Goal: Book appointment/travel/reservation

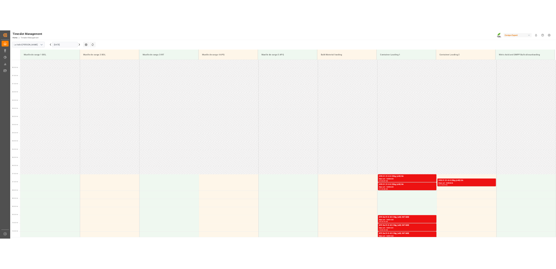
scroll to position [172, 0]
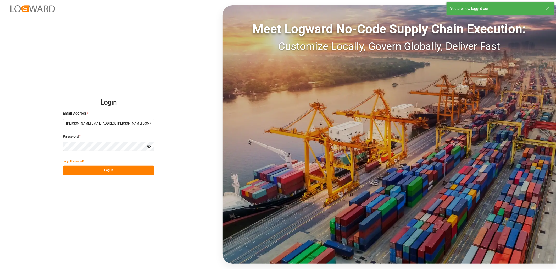
click at [115, 171] on button "Log In" at bounding box center [109, 169] width 92 height 9
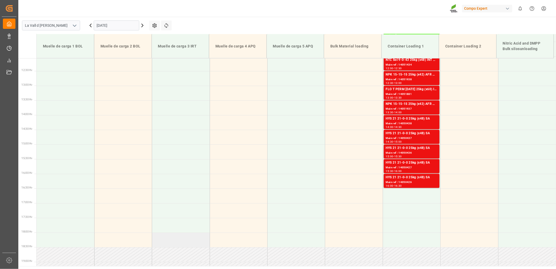
scroll to position [354, 0]
click at [119, 24] on input "[DATE]" at bounding box center [117, 25] width 46 height 10
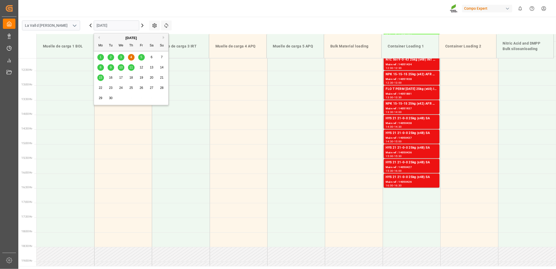
click at [143, 58] on div "5" at bounding box center [141, 57] width 7 height 6
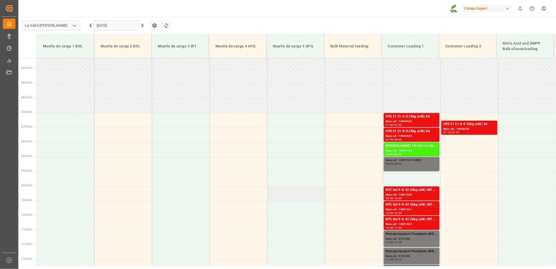
scroll to position [149, 0]
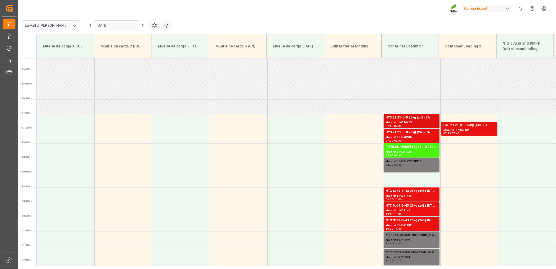
click at [399, 124] on div "Main ref : 14050425" at bounding box center [412, 122] width 52 height 4
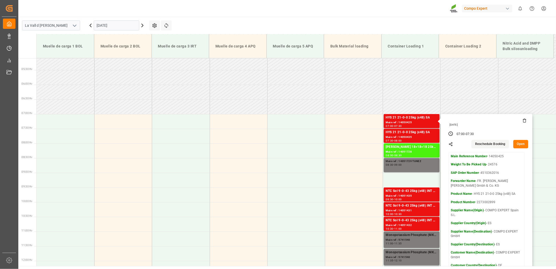
click at [521, 145] on button "Open" at bounding box center [520, 144] width 15 height 8
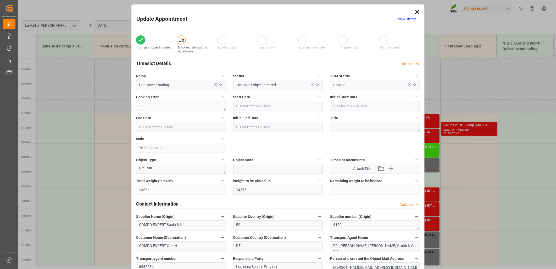
type input "24576"
type input "420"
type input "05.09.2025 07:00"
type input "05.09.2025 08:00"
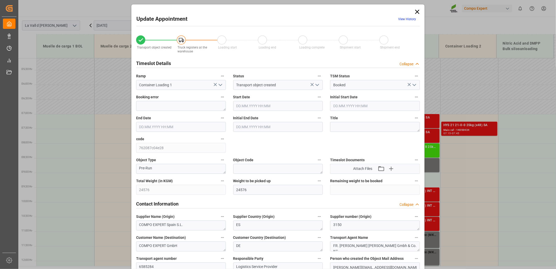
type input "05.09.2025 07:30"
type input "05.09.2025 08:30"
type input "05.08.2025 12:06"
type input "27.08.2025 10:24"
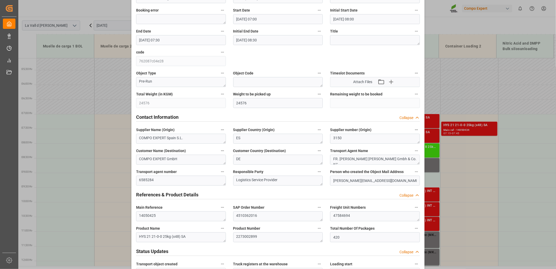
scroll to position [87, 0]
drag, startPoint x: 356, startPoint y: 214, endPoint x: 295, endPoint y: 213, distance: 61.3
type textarea "451036201647584694"
click at [354, 215] on textarea "47584694" at bounding box center [375, 215] width 90 height 10
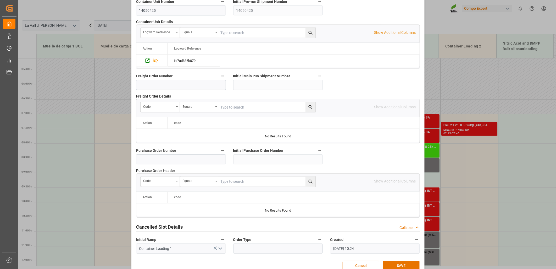
scroll to position [458, 0]
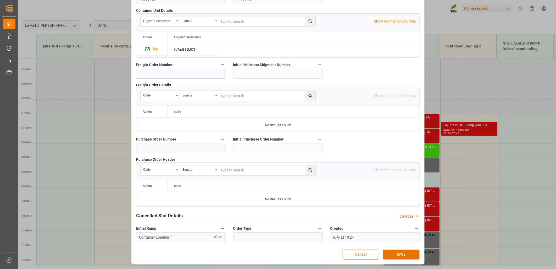
click at [364, 255] on button "Cancel" at bounding box center [361, 254] width 37 height 10
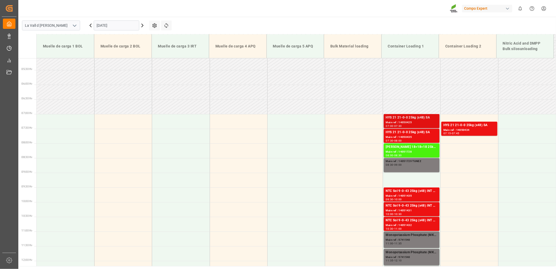
click at [426, 120] on div "Main ref : 14050425" at bounding box center [412, 122] width 52 height 4
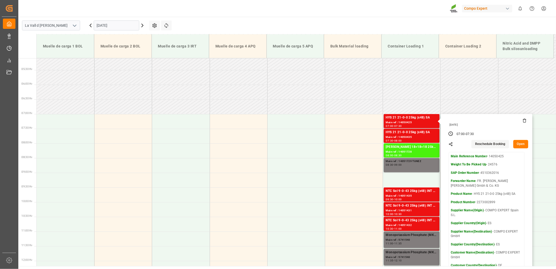
click at [520, 143] on button "Open" at bounding box center [520, 144] width 15 height 8
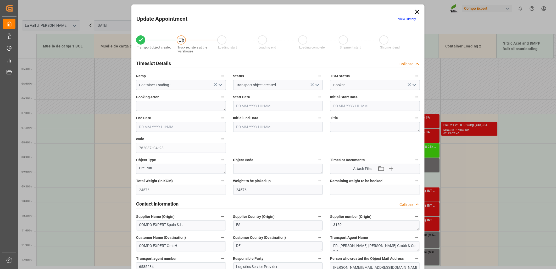
type input "05.09.2025 07:00"
type input "05.09.2025 08:00"
type input "05.09.2025 07:30"
type input "05.09.2025 08:30"
type input "05.08.2025 12:06"
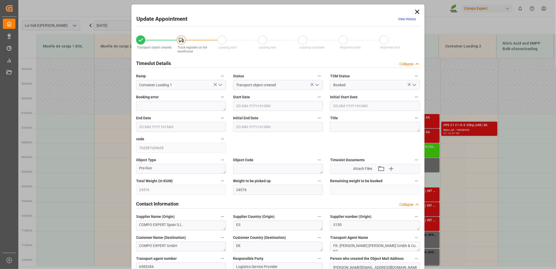
type input "27.08.2025 10:24"
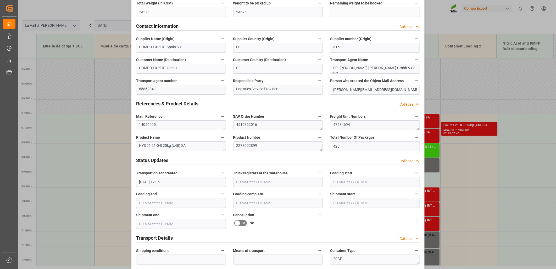
scroll to position [203, 0]
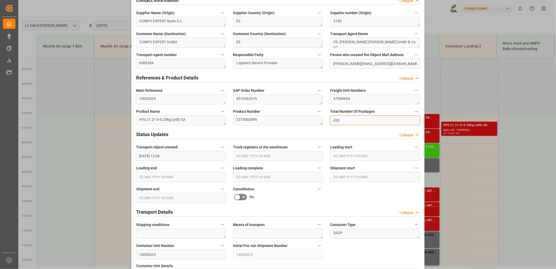
click at [350, 119] on input "420" at bounding box center [375, 120] width 90 height 10
drag, startPoint x: 354, startPoint y: 98, endPoint x: 288, endPoint y: 90, distance: 66.5
click at [288, 90] on div "Transport object created Truck registers at the warehouse Loading start Loading…" at bounding box center [277, 162] width 291 height 672
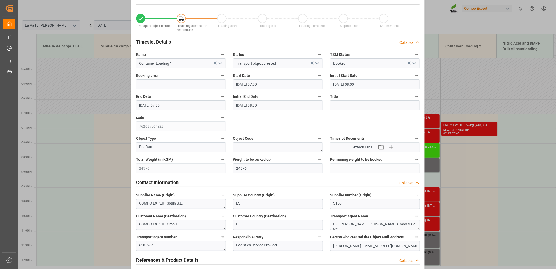
scroll to position [0, 0]
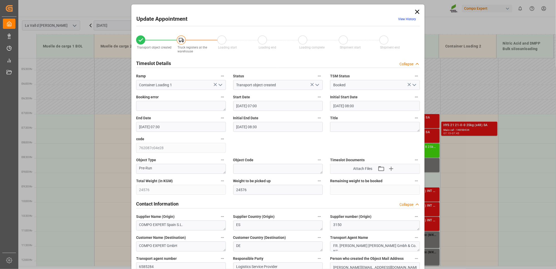
click at [416, 10] on icon at bounding box center [417, 11] width 7 height 7
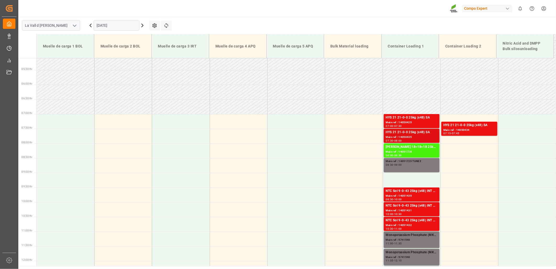
click at [404, 132] on div "HYS 21 21-0-0 25kg (x48) SA" at bounding box center [412, 132] width 52 height 5
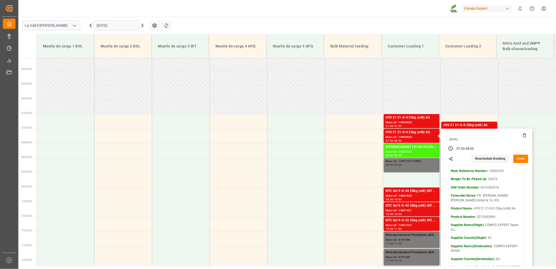
click at [516, 159] on button "Open" at bounding box center [520, 158] width 15 height 8
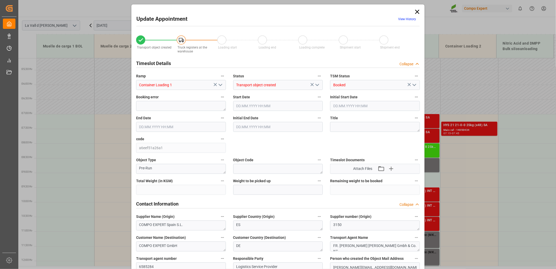
type input "24576"
type input "420"
type input "05.09.2025 07:30"
type input "05.09.2025 08:30"
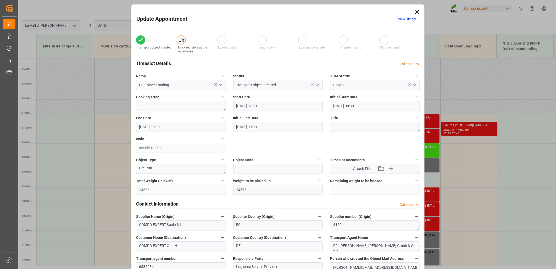
type input "05.09.2025 08:00"
type input "05.09.2025 09:00"
type input "05.08.2025 12:06"
type input "27.08.2025 10:25"
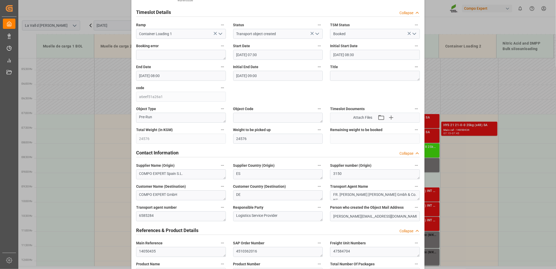
scroll to position [145, 0]
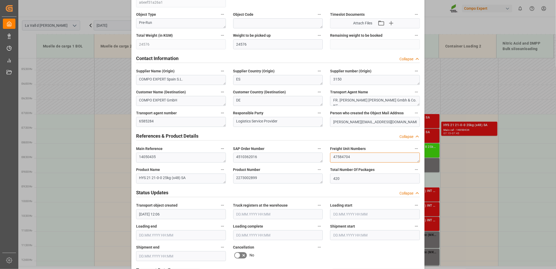
drag, startPoint x: 361, startPoint y: 158, endPoint x: 292, endPoint y: 155, distance: 69.4
click at [292, 155] on div "Transport object created Truck registers at the warehouse Loading start Loading…" at bounding box center [277, 221] width 291 height 672
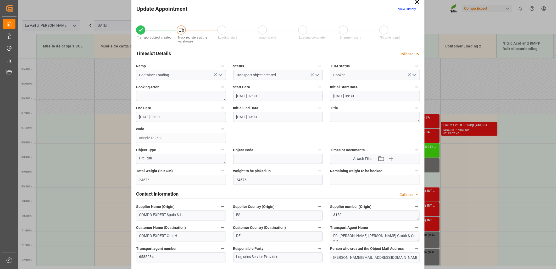
scroll to position [0, 0]
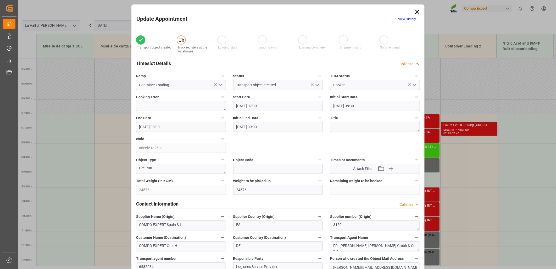
drag, startPoint x: 415, startPoint y: 14, endPoint x: 414, endPoint y: 16, distance: 2.9
click at [415, 14] on icon at bounding box center [417, 12] width 4 height 4
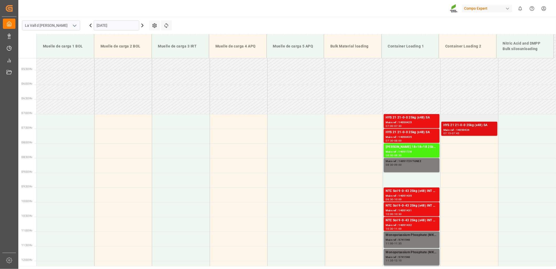
click at [469, 129] on div "Main ref : 14050434" at bounding box center [469, 130] width 52 height 4
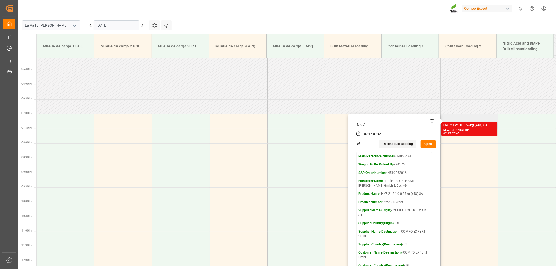
click at [426, 144] on button "Open" at bounding box center [428, 144] width 15 height 8
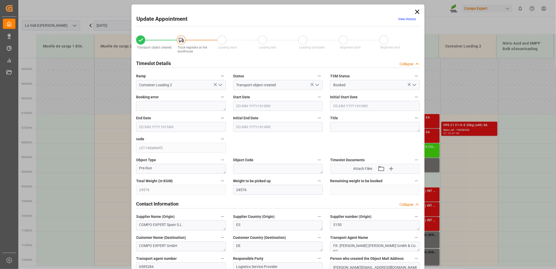
type input "05.09.2025 07:15"
type input "05.09.2025 09:00"
type input "05.09.2025 07:45"
type input "05.09.2025 09:30"
type input "05.08.2025 12:06"
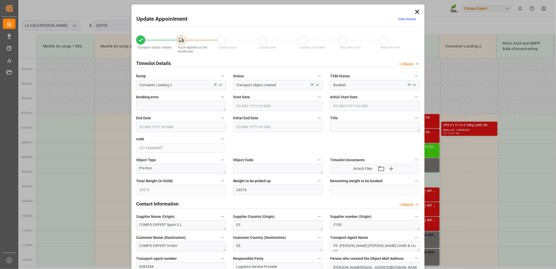
type input "27.08.2025 10:26"
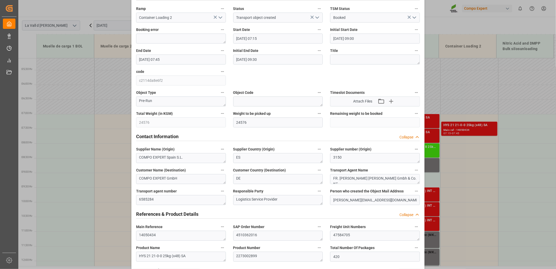
scroll to position [87, 0]
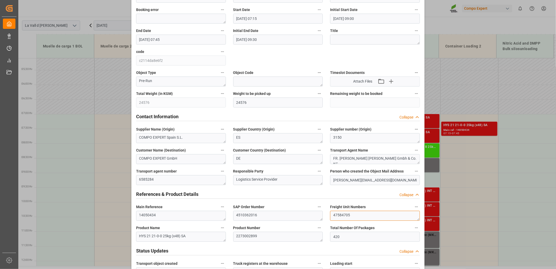
drag, startPoint x: 344, startPoint y: 214, endPoint x: 267, endPoint y: 214, distance: 77.5
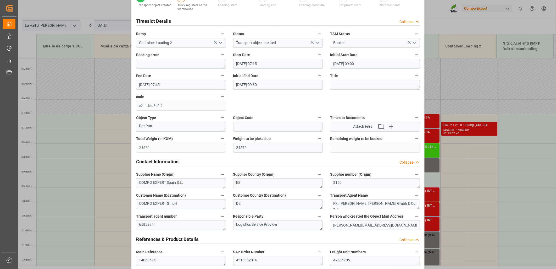
scroll to position [0, 0]
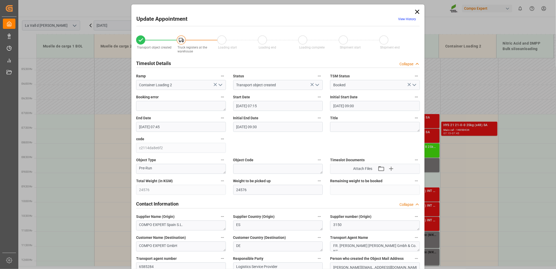
click at [415, 12] on icon at bounding box center [417, 11] width 7 height 7
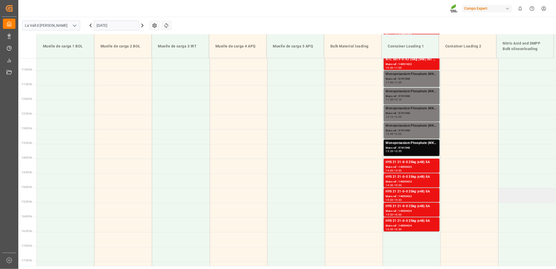
scroll to position [324, 0]
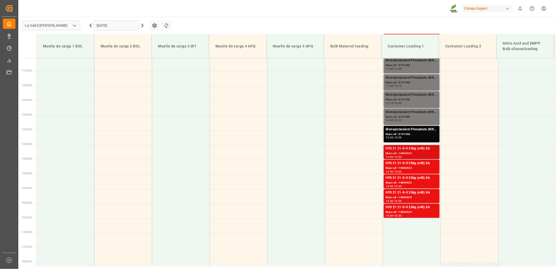
click at [408, 152] on div "Main ref : 14050433" at bounding box center [412, 153] width 52 height 4
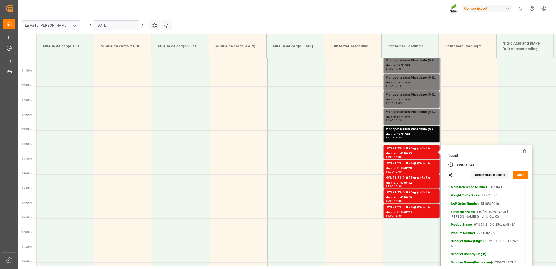
click at [519, 174] on button "Open" at bounding box center [520, 175] width 15 height 8
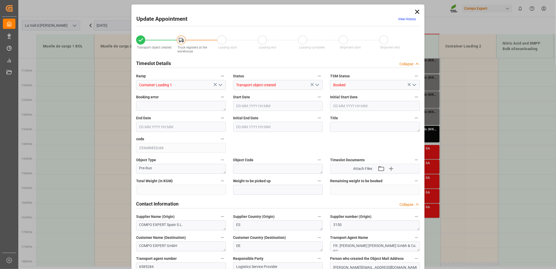
type input "24576"
type input "420"
type input "05.09.2025 14:00"
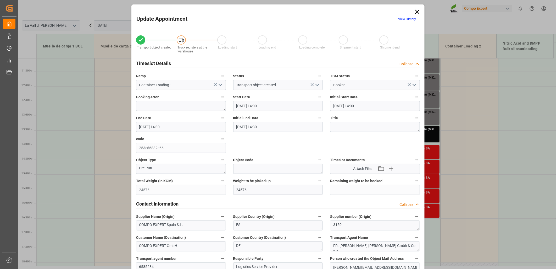
type input "05.09.2025 14:30"
type input "05.08.2025 12:06"
type input "27.08.2025 10:27"
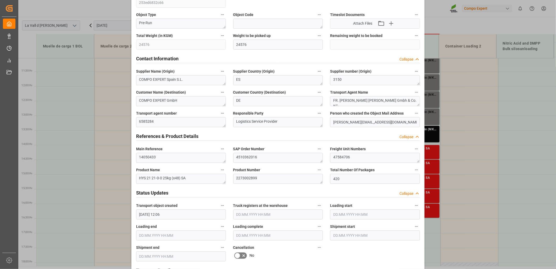
scroll to position [145, 0]
drag, startPoint x: 361, startPoint y: 154, endPoint x: 273, endPoint y: 155, distance: 88.5
click at [273, 155] on div "Transport object created Truck registers at the warehouse Loading start Loading…" at bounding box center [277, 221] width 291 height 672
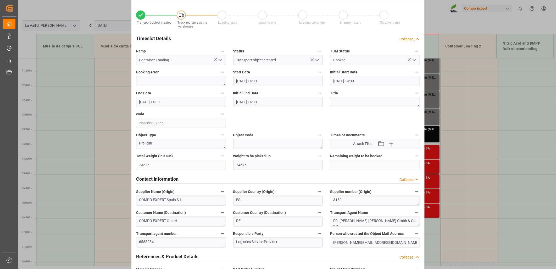
scroll to position [0, 0]
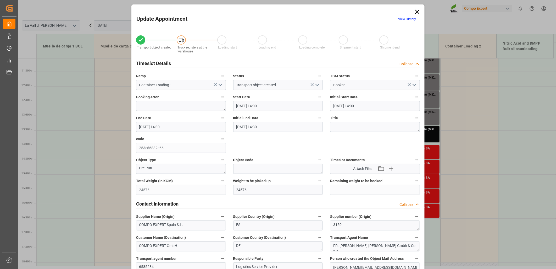
drag, startPoint x: 417, startPoint y: 11, endPoint x: 406, endPoint y: 12, distance: 10.3
click at [417, 11] on icon at bounding box center [417, 11] width 7 height 7
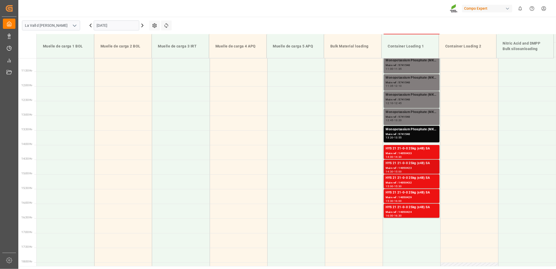
click at [394, 164] on div "HYS 21 21-0-0 25kg (x48) SA" at bounding box center [412, 162] width 52 height 5
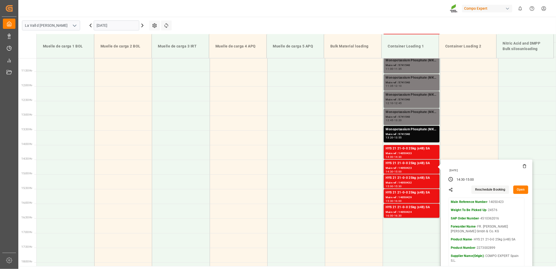
click at [526, 189] on button "Open" at bounding box center [520, 189] width 15 height 8
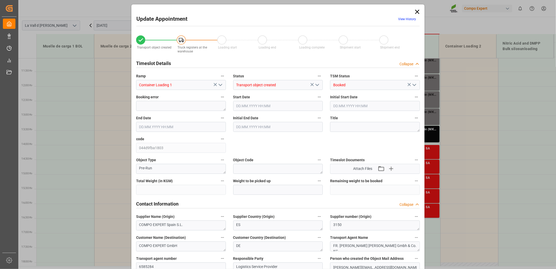
type input "24576"
type input "420"
type input "05.09.2025 14:30"
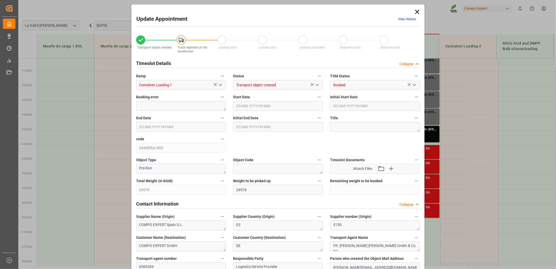
type input "05.09.2025 15:00"
type input "05.08.2025 12:06"
type input "27.08.2025 10:28"
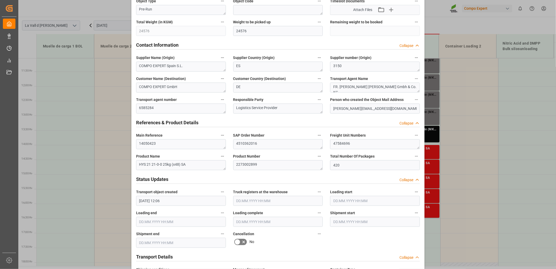
scroll to position [174, 0]
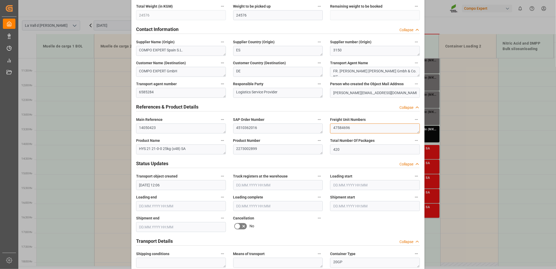
drag, startPoint x: 363, startPoint y: 127, endPoint x: 278, endPoint y: 124, distance: 84.9
click at [278, 124] on div "Transport object created Truck registers at the warehouse Loading start Loading…" at bounding box center [277, 192] width 291 height 672
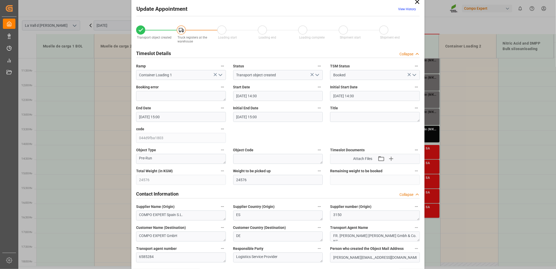
scroll to position [0, 0]
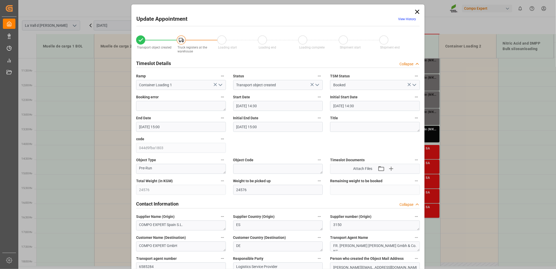
drag, startPoint x: 416, startPoint y: 13, endPoint x: 413, endPoint y: 16, distance: 3.9
click at [416, 13] on icon at bounding box center [417, 11] width 7 height 7
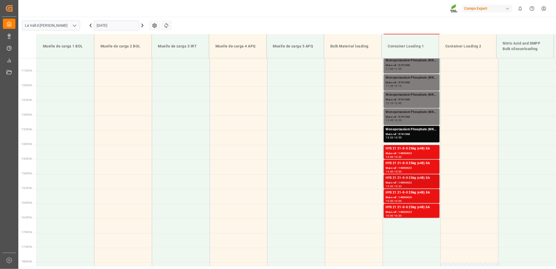
click at [403, 183] on div "Main ref : 14050432" at bounding box center [412, 182] width 52 height 4
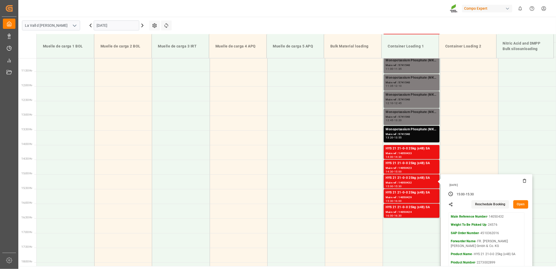
click at [523, 203] on button "Open" at bounding box center [520, 204] width 15 height 8
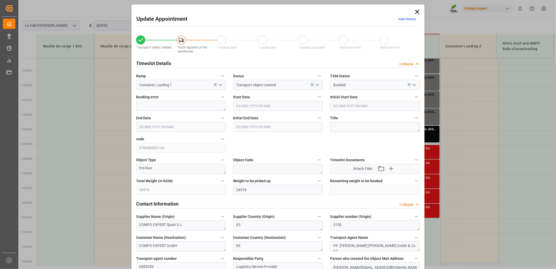
type input "05.09.2025 15:00"
type input "05.09.2025 15:30"
type input "05.08.2025 12:06"
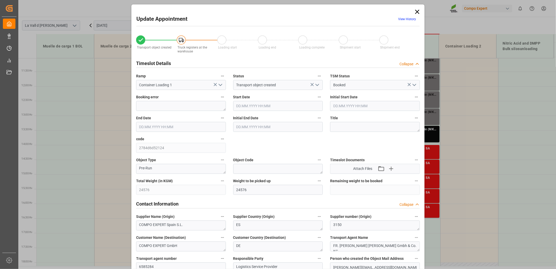
type input "27.08.2025 10:28"
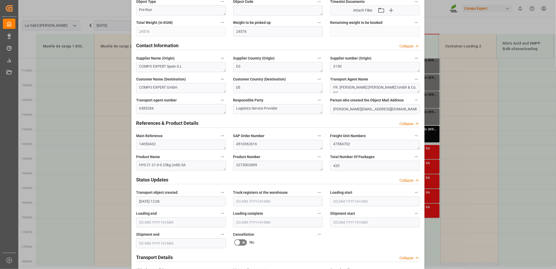
scroll to position [203, 0]
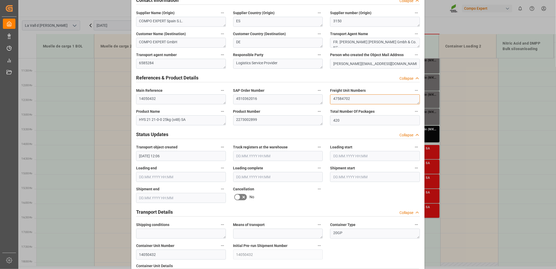
drag, startPoint x: 358, startPoint y: 97, endPoint x: 284, endPoint y: 97, distance: 74.1
click at [284, 97] on div "Transport object created Truck registers at the warehouse Loading start Loading…" at bounding box center [277, 162] width 291 height 672
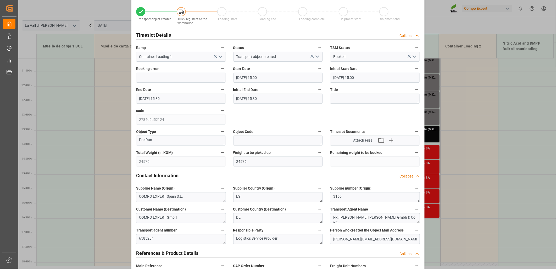
scroll to position [0, 0]
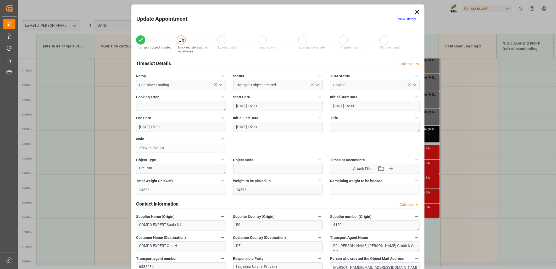
drag, startPoint x: 415, startPoint y: 12, endPoint x: 413, endPoint y: 18, distance: 6.1
click at [415, 12] on icon at bounding box center [417, 11] width 7 height 7
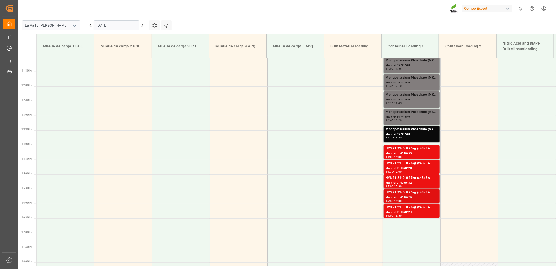
click at [415, 198] on div "Main ref : 14050429" at bounding box center [412, 197] width 52 height 4
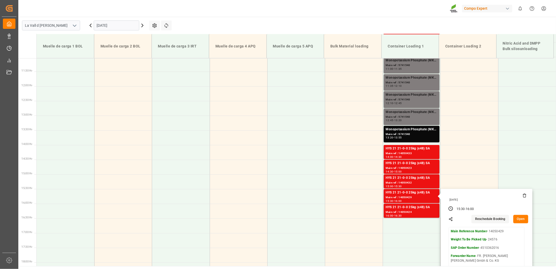
click at [516, 218] on button "Open" at bounding box center [520, 219] width 15 height 8
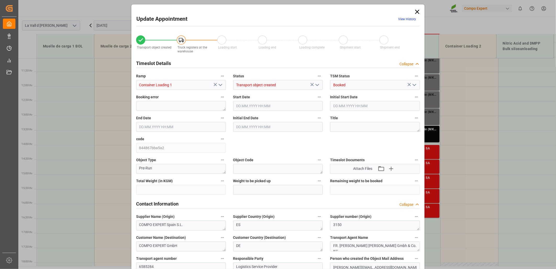
type input "24576"
type input "420"
type input "05.09.2025 15:30"
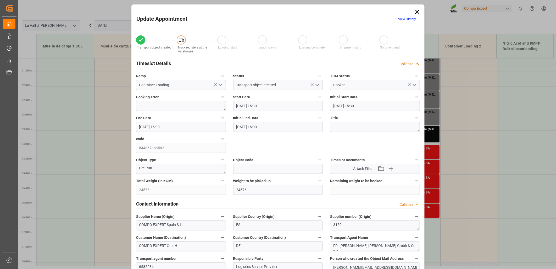
type input "05.09.2025 16:00"
type input "05.08.2025 12:06"
type input "27.08.2025 10:29"
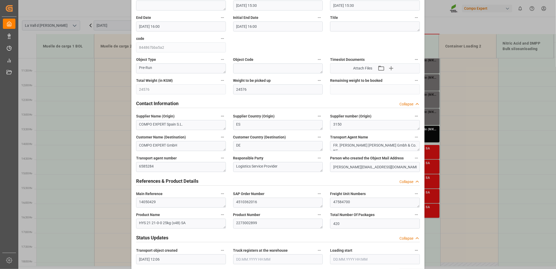
scroll to position [116, 0]
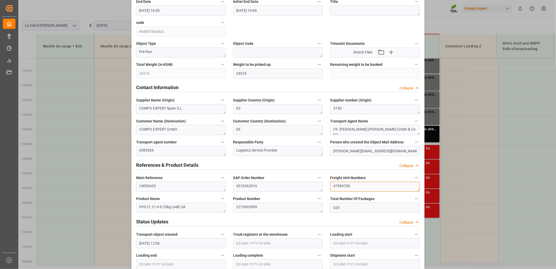
drag, startPoint x: 359, startPoint y: 186, endPoint x: 249, endPoint y: 180, distance: 110.4
click at [249, 180] on div "Transport object created Truck registers at the warehouse Loading start Loading…" at bounding box center [277, 250] width 291 height 672
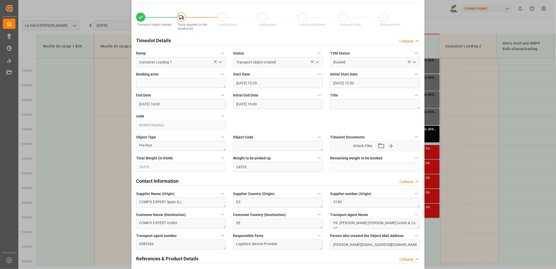
scroll to position [0, 0]
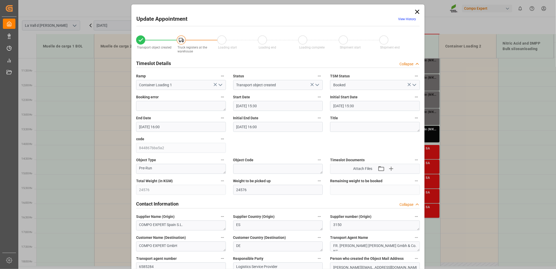
click at [418, 10] on icon at bounding box center [417, 12] width 4 height 4
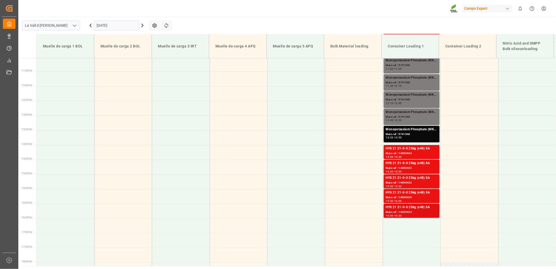
click at [404, 210] on div "Main ref : 14050424" at bounding box center [412, 212] width 52 height 4
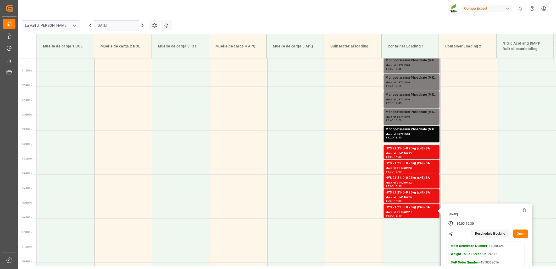
click at [522, 233] on button "Open" at bounding box center [520, 233] width 15 height 8
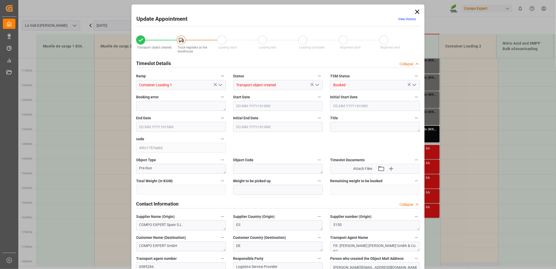
type input "24576"
type input "420"
type input "05.09.2025 16:00"
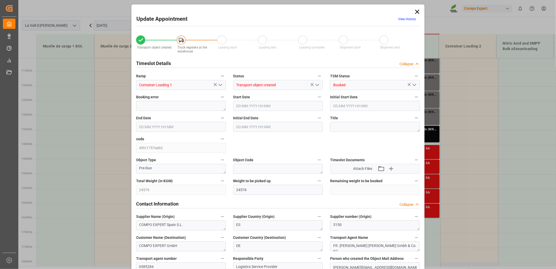
type input "05.09.2025 16:30"
type input "05.08.2025 12:06"
type input "27.08.2025 10:30"
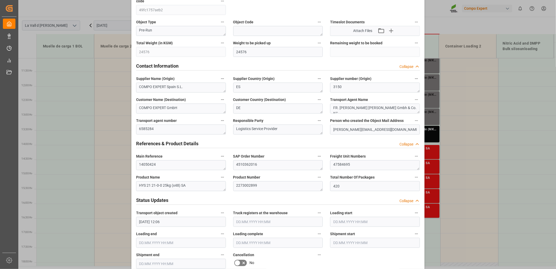
scroll to position [145, 0]
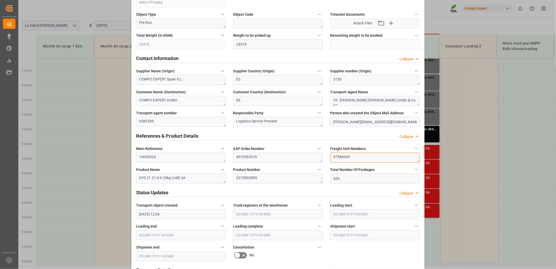
drag, startPoint x: 350, startPoint y: 156, endPoint x: 281, endPoint y: 158, distance: 68.6
click at [281, 158] on div "Transport object created Truck registers at the warehouse Loading start Loading…" at bounding box center [277, 221] width 291 height 672
drag, startPoint x: 269, startPoint y: 158, endPoint x: 185, endPoint y: 152, distance: 83.7
click at [185, 152] on div "Transport object created Truck registers at the warehouse Loading start Loading…" at bounding box center [277, 221] width 291 height 672
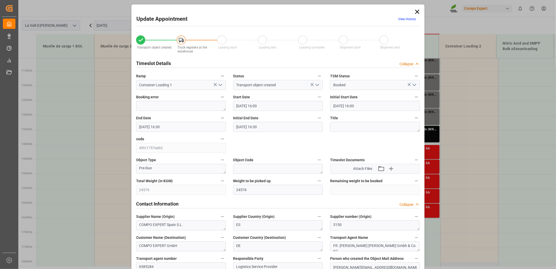
click at [417, 13] on icon at bounding box center [417, 12] width 4 height 4
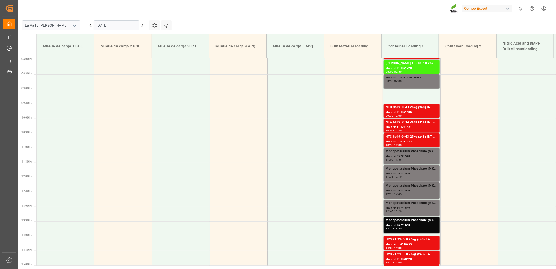
scroll to position [208, 0]
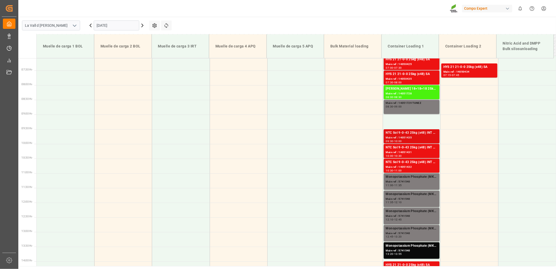
click at [406, 135] on div "NTC Sol 9-0-43 25kg (x48) INT MSE Main ref : 14051435 09:30 - 10:00" at bounding box center [412, 136] width 52 height 12
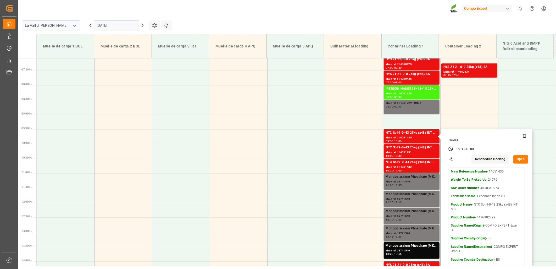
click at [519, 160] on button "Open" at bounding box center [520, 159] width 15 height 8
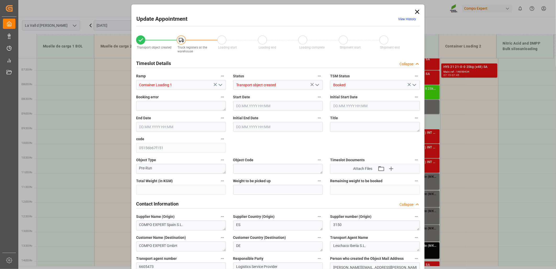
type input "24576"
type input "120"
type input "05.09.2025 09:30"
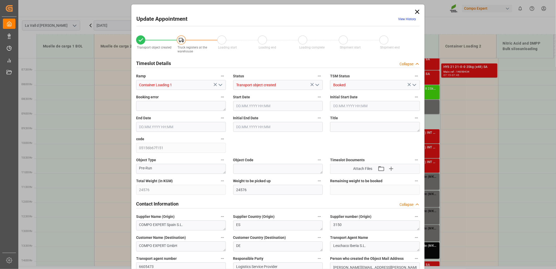
type input "05.09.2025 10:00"
type input "25.08.2025 16:03"
type input "02.09.2025 07:41"
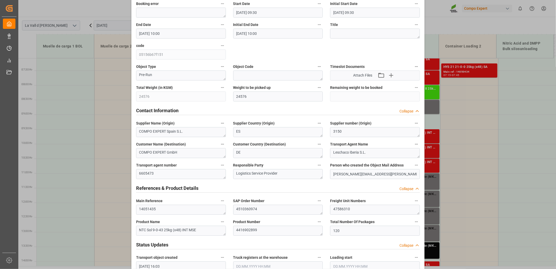
scroll to position [116, 0]
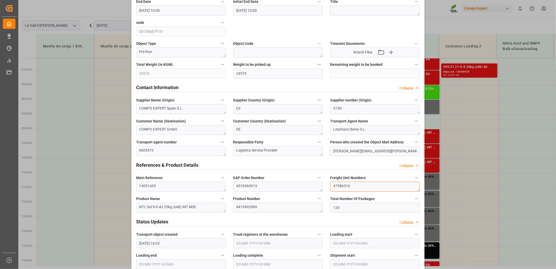
drag, startPoint x: 354, startPoint y: 187, endPoint x: 261, endPoint y: 177, distance: 93.9
click at [261, 177] on div "Transport object created Truck registers at the warehouse Loading start Loading…" at bounding box center [277, 250] width 291 height 672
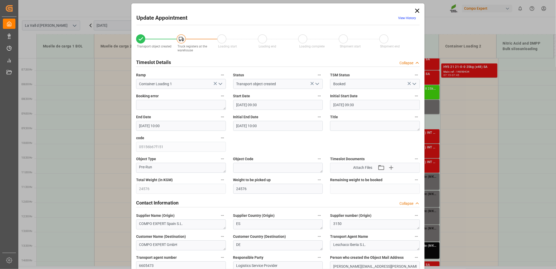
scroll to position [0, 0]
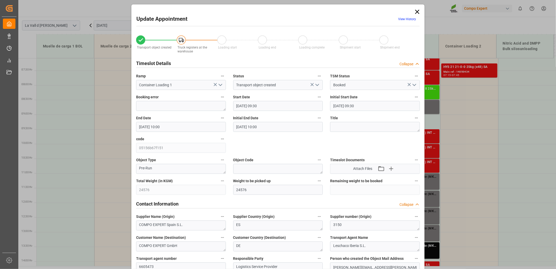
drag, startPoint x: 417, startPoint y: 12, endPoint x: 413, endPoint y: 19, distance: 8.1
click at [417, 12] on icon at bounding box center [417, 12] width 4 height 4
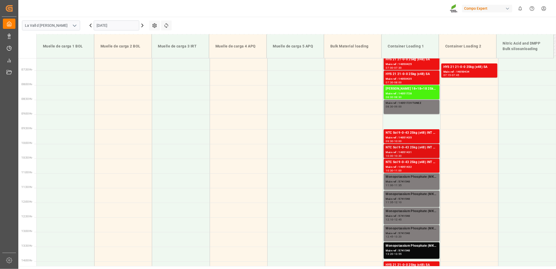
click at [399, 153] on div "Main ref : 14051431" at bounding box center [412, 152] width 52 height 4
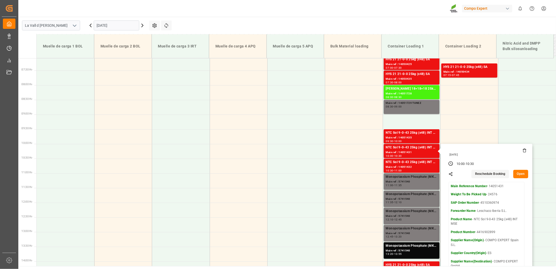
click at [516, 173] on button "Open" at bounding box center [520, 174] width 15 height 8
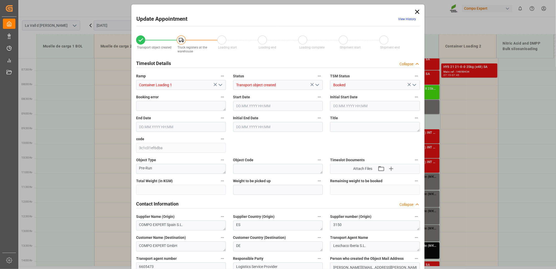
type input "24576"
type input "120"
type input "05.09.2025 10:00"
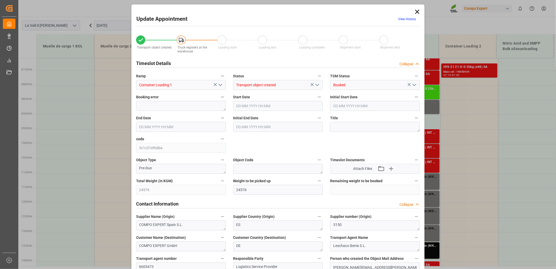
type input "05.09.2025 10:30"
type input "25.08.2025 16:03"
type input "02.09.2025 07:42"
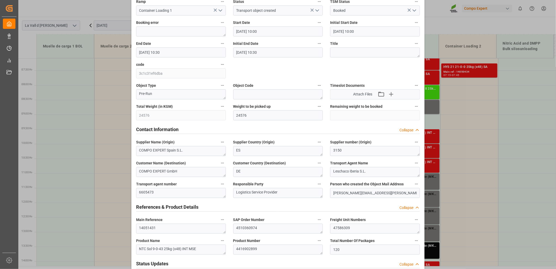
scroll to position [87, 0]
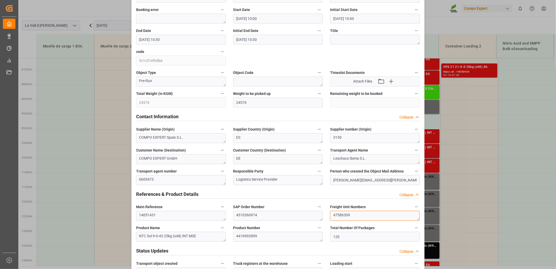
drag, startPoint x: 329, startPoint y: 215, endPoint x: 247, endPoint y: 216, distance: 82.4
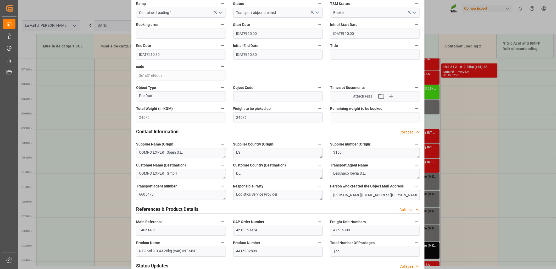
scroll to position [0, 0]
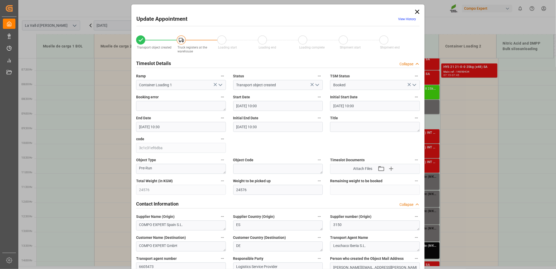
click at [414, 11] on icon at bounding box center [417, 11] width 7 height 7
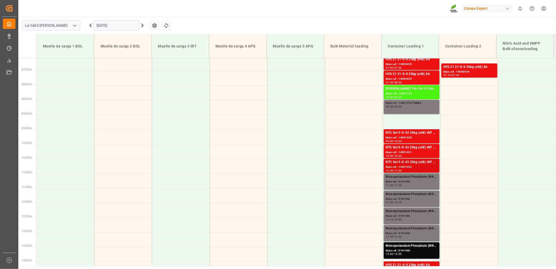
click at [398, 166] on div "Main ref : 14051432" at bounding box center [412, 167] width 52 height 4
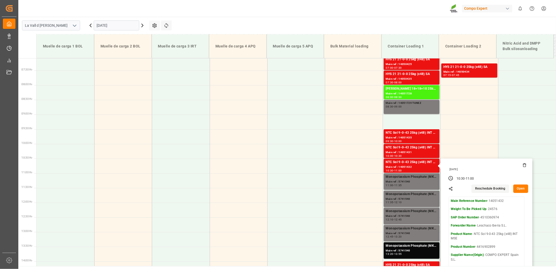
click at [518, 189] on button "Open" at bounding box center [520, 188] width 15 height 8
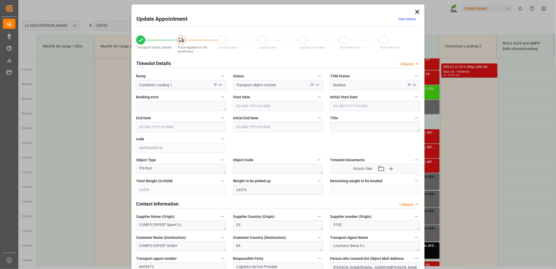
type input "05.09.2025 10:30"
type input "05.09.2025 11:00"
type input "25.08.2025 16:03"
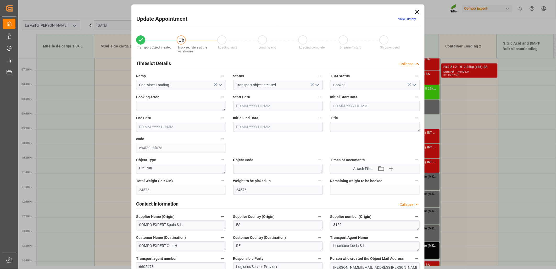
type input "02.09.2025 07:44"
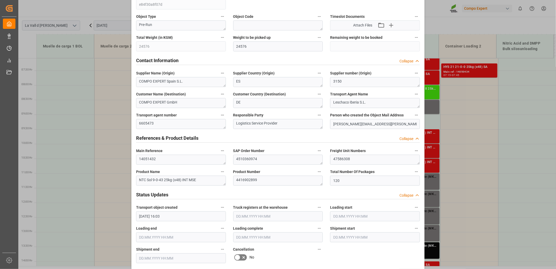
scroll to position [145, 0]
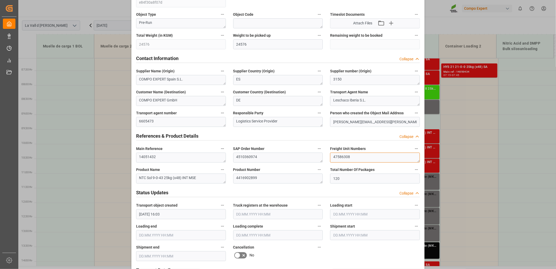
drag, startPoint x: 359, startPoint y: 159, endPoint x: 254, endPoint y: 150, distance: 105.1
click at [255, 150] on div "Transport object created Truck registers at the warehouse Loading start Loading…" at bounding box center [277, 221] width 291 height 672
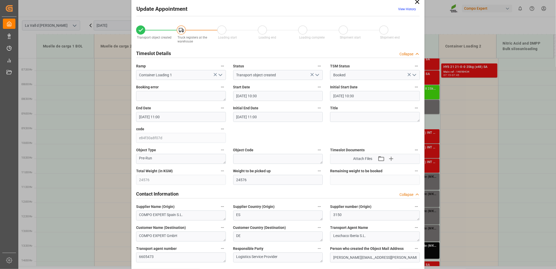
scroll to position [0, 0]
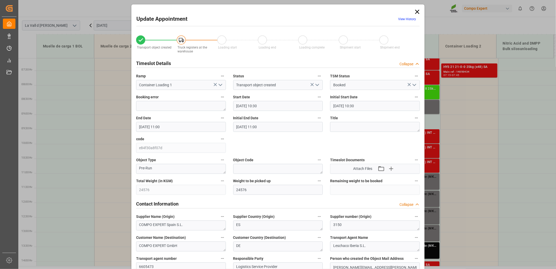
click at [416, 12] on icon at bounding box center [417, 11] width 7 height 7
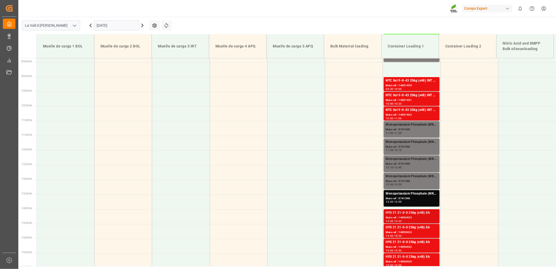
scroll to position [295, 0]
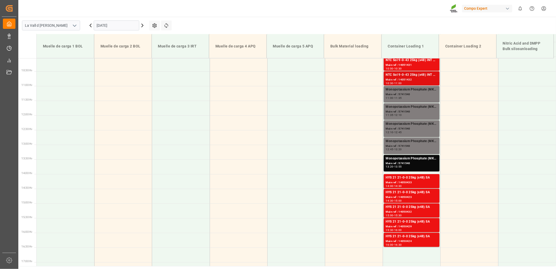
click at [407, 79] on div "Main ref : 14051432" at bounding box center [412, 79] width 52 height 4
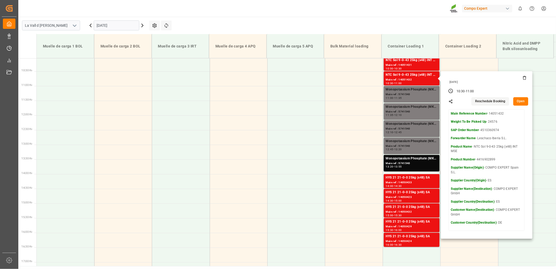
click at [520, 100] on button "Open" at bounding box center [520, 101] width 15 height 8
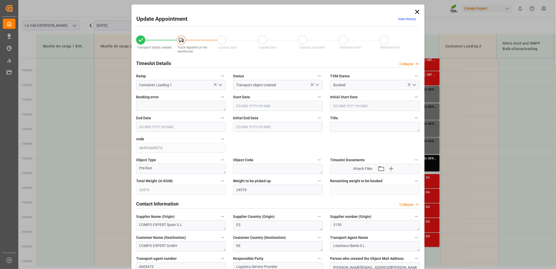
type input "05.09.2025 10:30"
type input "05.09.2025 11:00"
type input "25.08.2025 16:03"
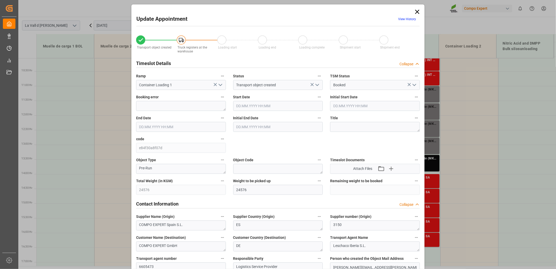
type input "02.09.2025 07:44"
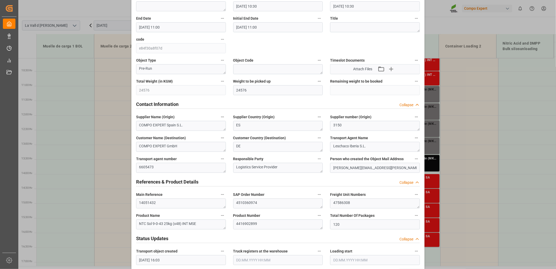
scroll to position [116, 0]
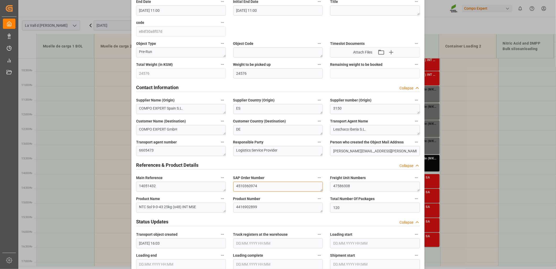
drag, startPoint x: 259, startPoint y: 186, endPoint x: 208, endPoint y: 181, distance: 51.3
click at [208, 181] on div "Transport object created Truck registers at the warehouse Loading start Loading…" at bounding box center [277, 250] width 291 height 672
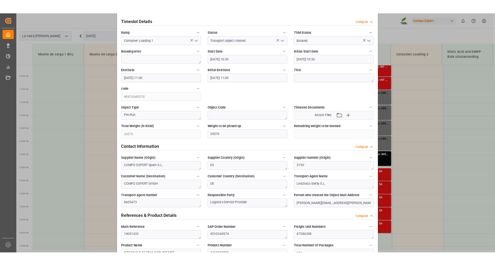
scroll to position [0, 0]
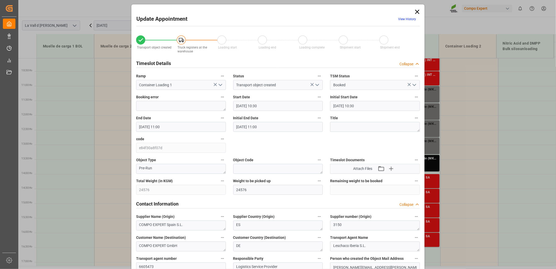
click at [415, 15] on icon at bounding box center [417, 11] width 7 height 7
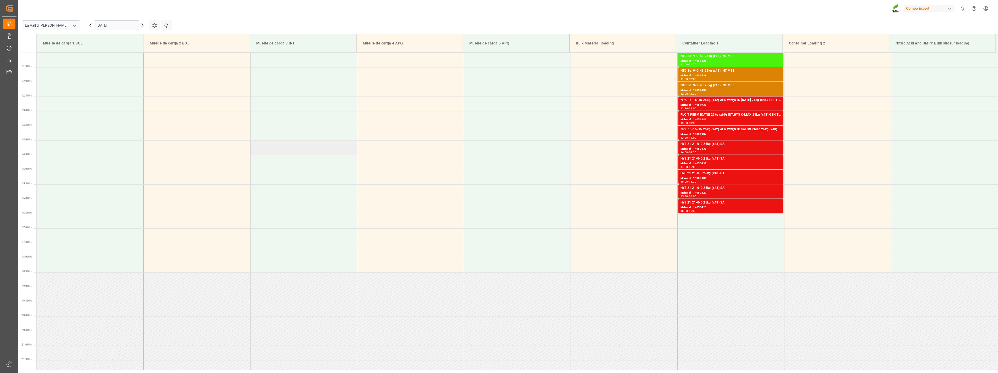
scroll to position [348, 0]
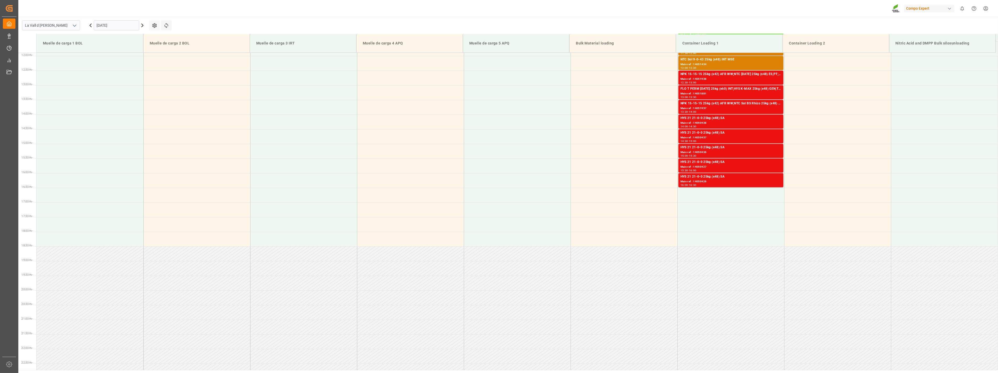
click at [141, 25] on icon at bounding box center [142, 25] width 6 height 6
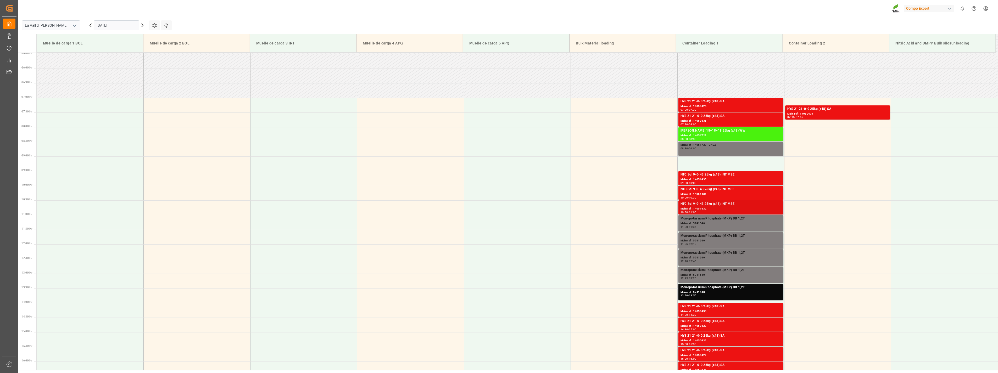
scroll to position [174, 0]
